Goal: Information Seeking & Learning: Find specific fact

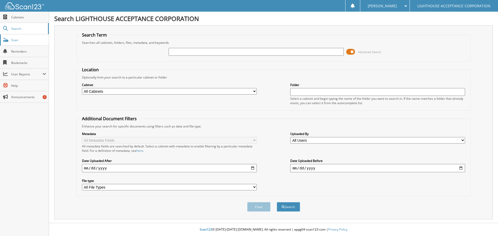
click at [12, 39] on span "Scan" at bounding box center [28, 40] width 35 height 4
click at [178, 52] on input "text" at bounding box center [256, 52] width 175 height 8
click at [301, 92] on input "text" at bounding box center [377, 92] width 175 height 8
type input "8184"
click at [287, 207] on button "Search" at bounding box center [288, 207] width 23 height 10
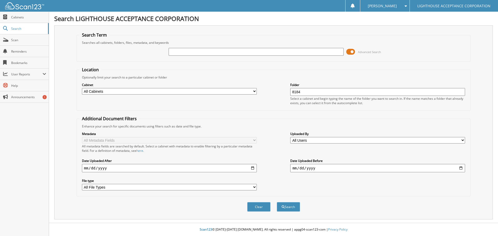
drag, startPoint x: 305, startPoint y: 91, endPoint x: 267, endPoint y: 91, distance: 37.6
click at [268, 91] on div "Cabinet All Cabinets APPLICATIONS COMPANY 2 CONTRACTS INSURANCE PAY OFFS" at bounding box center [273, 94] width 389 height 28
click at [175, 51] on input "text" at bounding box center [256, 52] width 175 height 8
type input "8184"
click at [277, 202] on button "Search" at bounding box center [288, 207] width 23 height 10
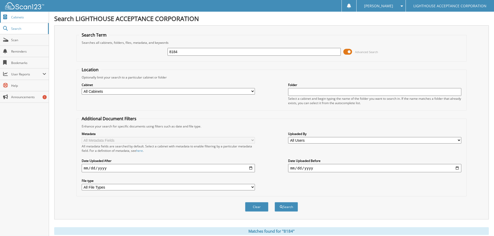
click at [16, 17] on span "Cabinets" at bounding box center [28, 17] width 35 height 4
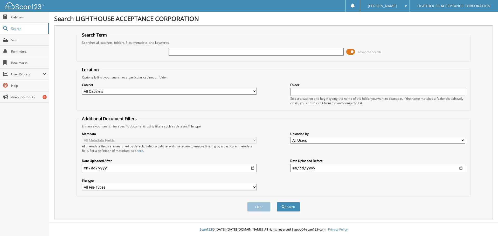
click at [173, 51] on input "text" at bounding box center [256, 52] width 175 height 8
click at [353, 52] on span at bounding box center [350, 52] width 9 height 8
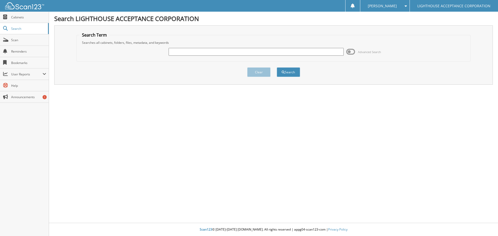
click at [179, 52] on input "text" at bounding box center [256, 52] width 175 height 8
type input "8184"
click at [284, 72] on span "submit" at bounding box center [283, 72] width 3 height 3
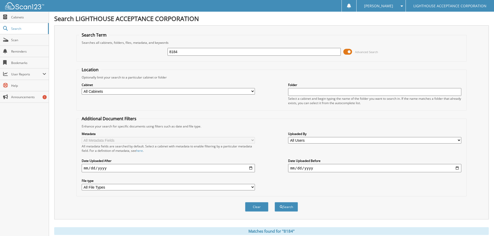
click at [348, 50] on span at bounding box center [348, 52] width 9 height 8
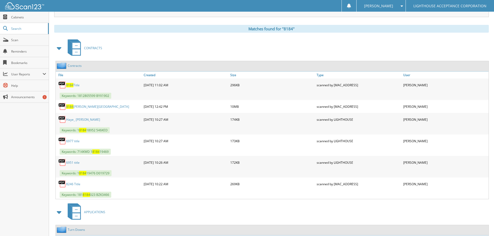
scroll to position [78, 0]
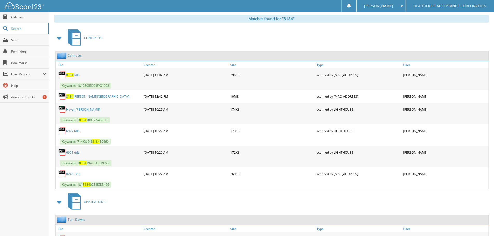
click at [72, 76] on span "8184" at bounding box center [69, 75] width 7 height 4
click at [72, 97] on span "8184" at bounding box center [69, 96] width 7 height 4
click at [73, 97] on span "8184" at bounding box center [69, 96] width 7 height 4
click at [14, 29] on span "Search" at bounding box center [28, 28] width 34 height 4
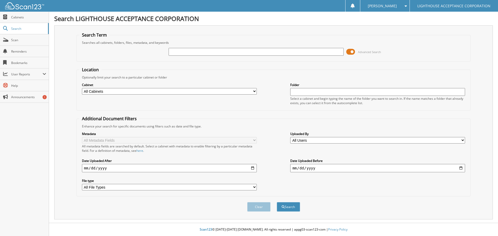
click at [352, 52] on span at bounding box center [350, 52] width 9 height 8
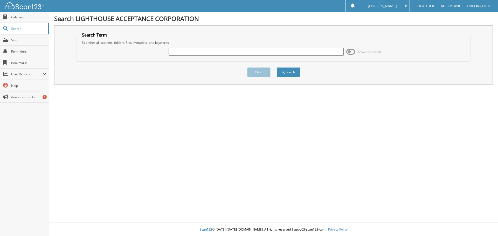
click at [175, 53] on input "text" at bounding box center [256, 52] width 175 height 8
type input "8213"
click at [277, 67] on button "Search" at bounding box center [288, 72] width 23 height 10
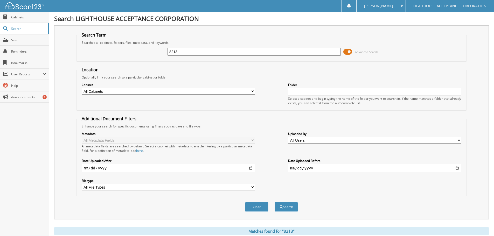
click at [350, 51] on span at bounding box center [348, 52] width 9 height 8
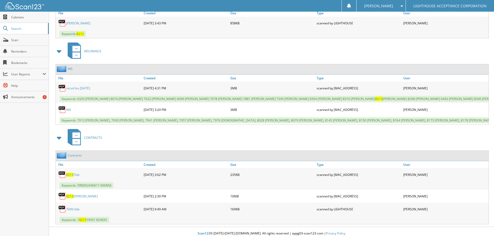
scroll to position [138, 0]
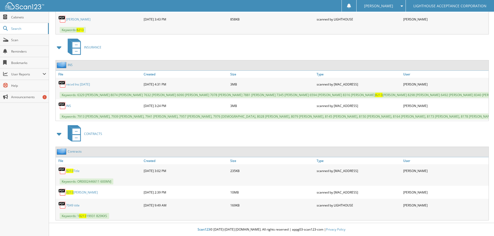
click at [66, 171] on span "8213" at bounding box center [69, 171] width 7 height 4
click at [76, 193] on link "8213 Harris Alexis" at bounding box center [82, 192] width 32 height 4
click at [77, 193] on link "8213 Harris Alexis" at bounding box center [82, 192] width 32 height 4
click at [15, 30] on span "Search" at bounding box center [28, 28] width 34 height 4
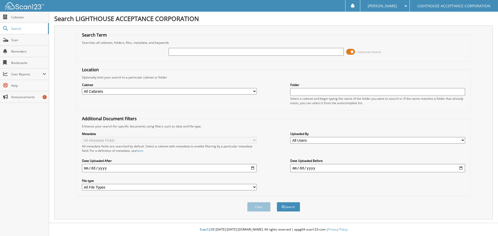
click at [352, 51] on span at bounding box center [350, 52] width 9 height 8
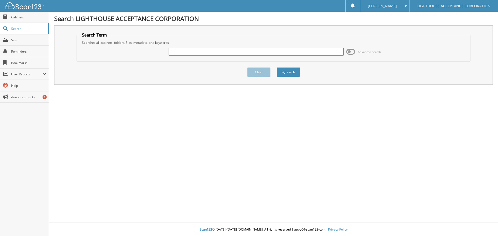
click at [190, 52] on input "text" at bounding box center [256, 52] width 175 height 8
type input "8184"
click at [288, 71] on button "Search" at bounding box center [288, 72] width 23 height 10
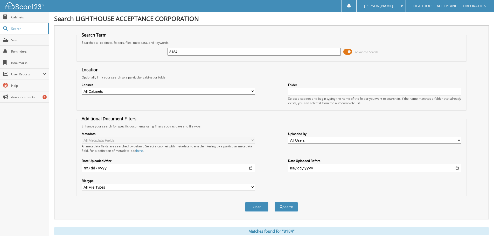
click at [347, 54] on span at bounding box center [348, 52] width 9 height 8
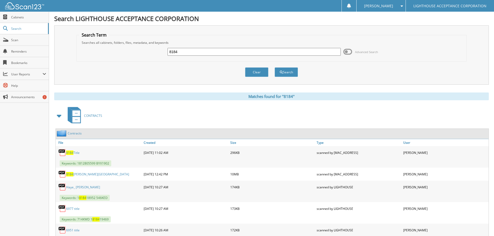
scroll to position [26, 0]
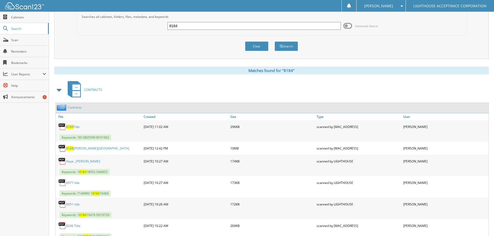
click at [69, 128] on span "8184" at bounding box center [69, 127] width 7 height 4
